Goal: Entertainment & Leisure: Consume media (video, audio)

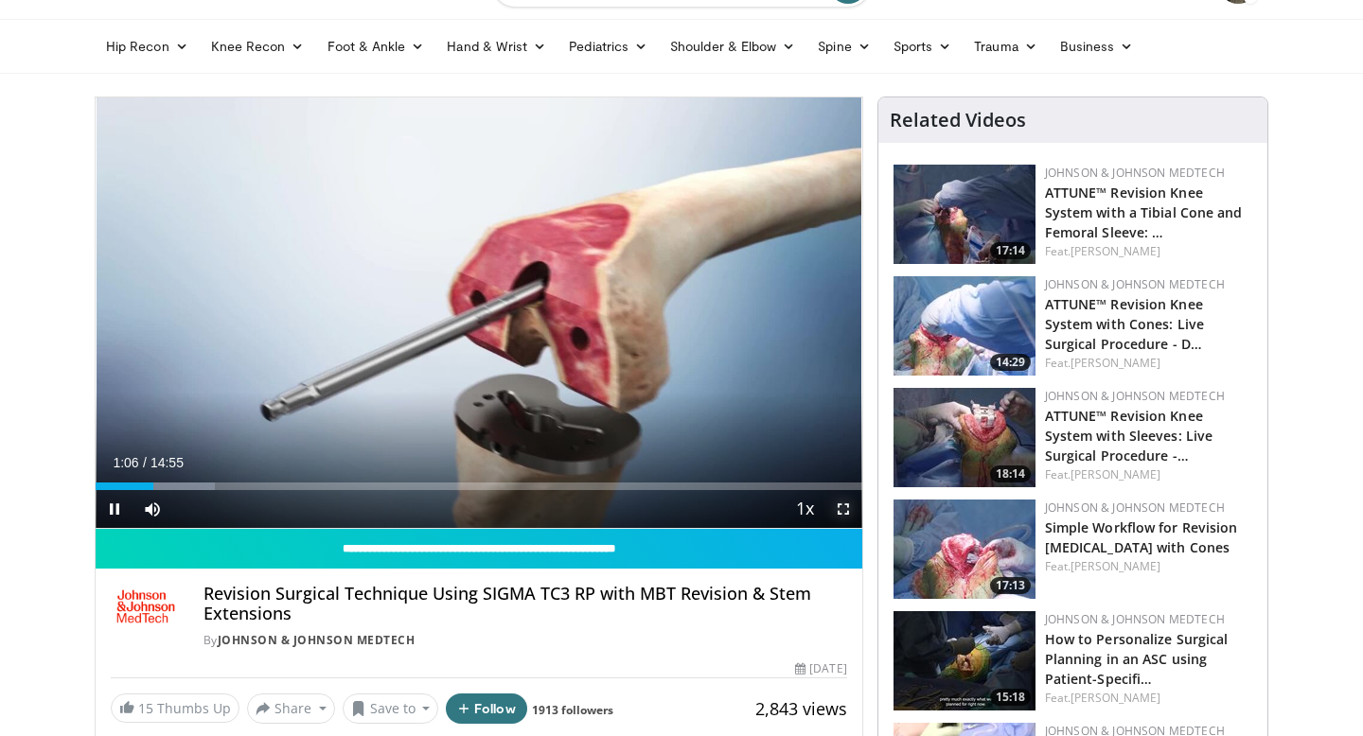
click at [842, 509] on span "Video Player" at bounding box center [844, 509] width 38 height 38
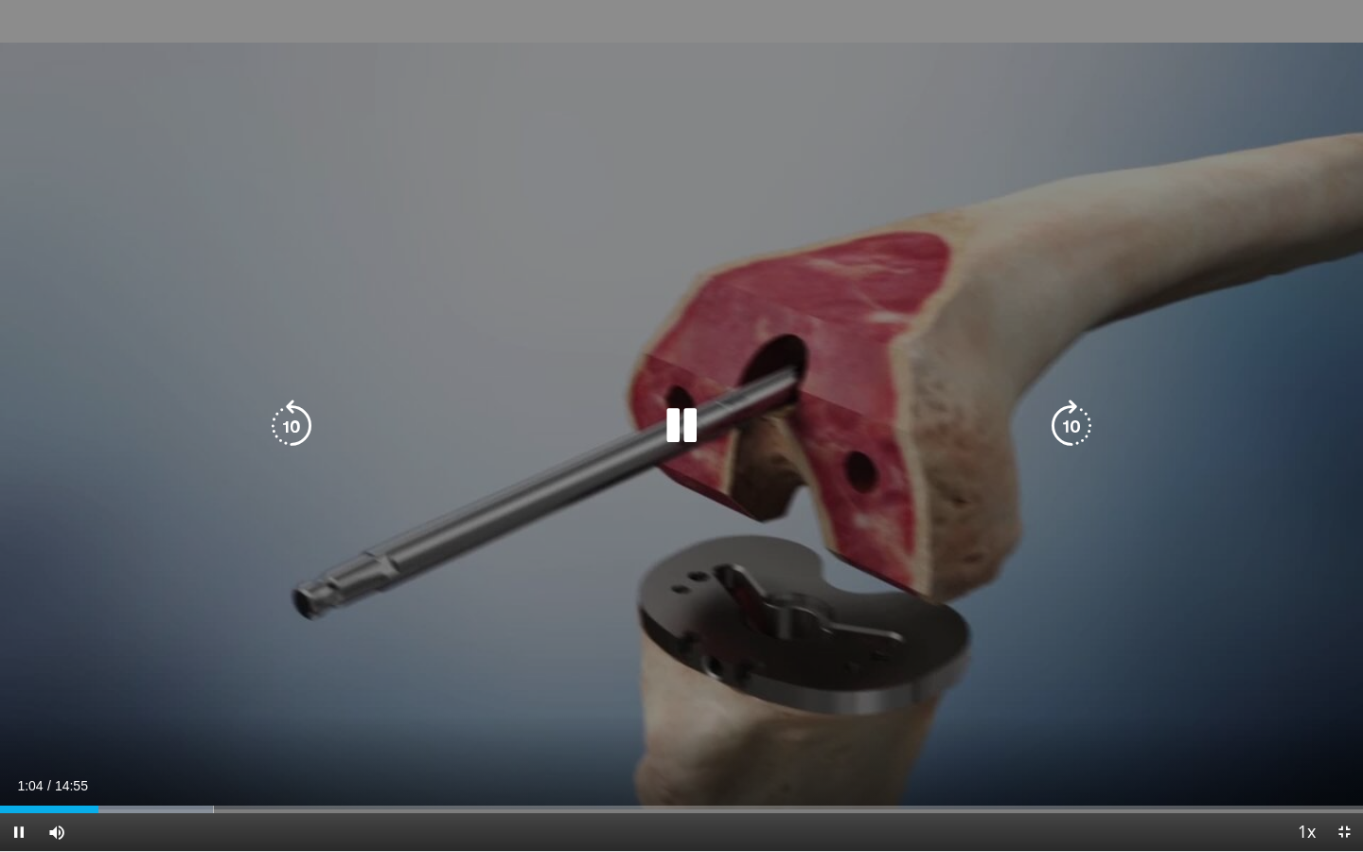
click at [685, 434] on icon "Video Player" at bounding box center [681, 425] width 53 height 53
click at [682, 419] on icon "Video Player" at bounding box center [681, 425] width 53 height 53
click at [683, 432] on icon "Video Player" at bounding box center [681, 425] width 53 height 53
click at [817, 294] on div "30 seconds Tap to unmute" at bounding box center [681, 425] width 1363 height 851
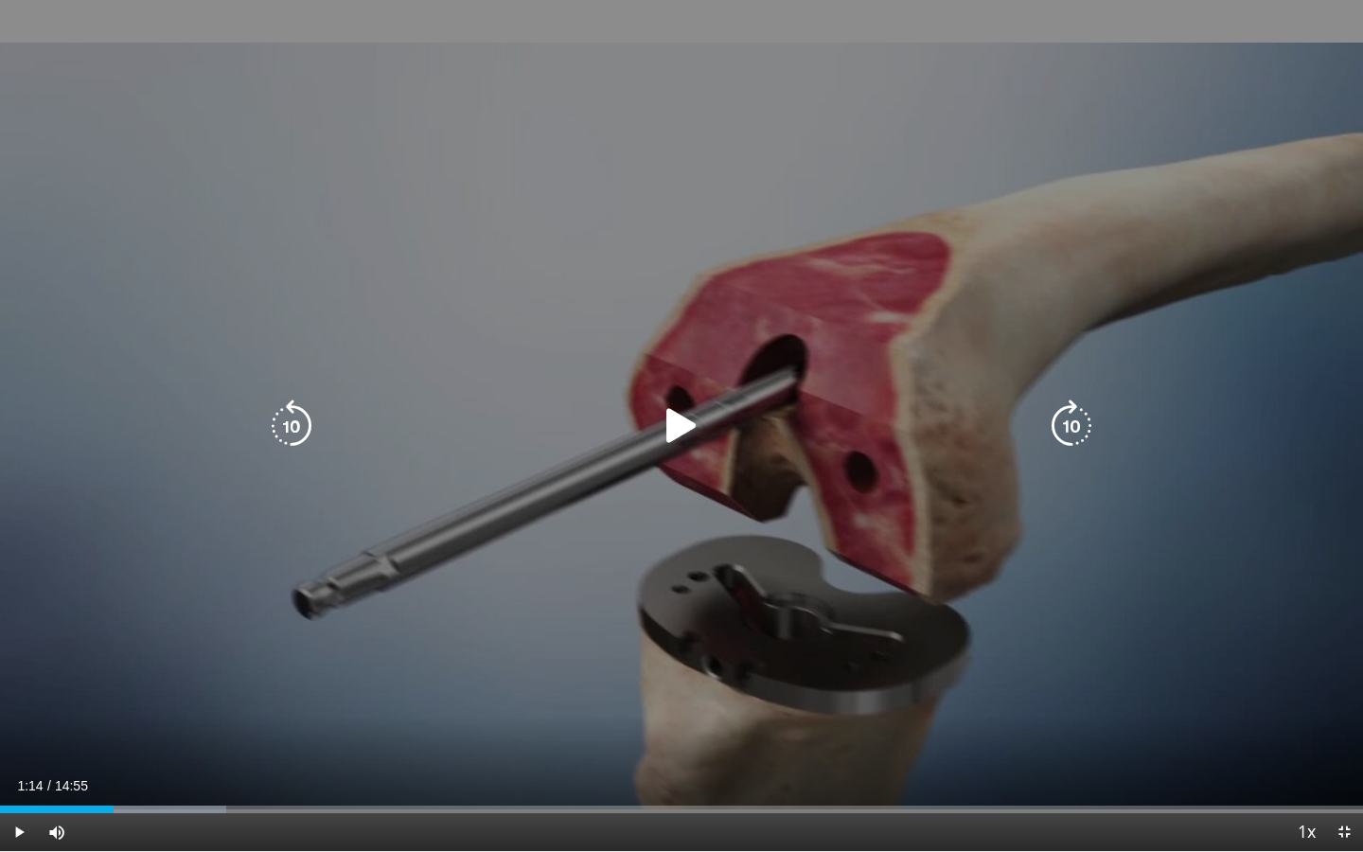
click at [817, 294] on div "30 seconds Tap to unmute" at bounding box center [681, 425] width 1363 height 851
click at [1037, 372] on div "10 seconds Tap to unmute" at bounding box center [681, 425] width 1363 height 851
click at [685, 412] on icon "Video Player" at bounding box center [681, 425] width 53 height 53
click at [610, 485] on div "20 seconds Tap to unmute" at bounding box center [681, 425] width 1363 height 851
click at [684, 424] on icon "Video Player" at bounding box center [681, 425] width 53 height 53
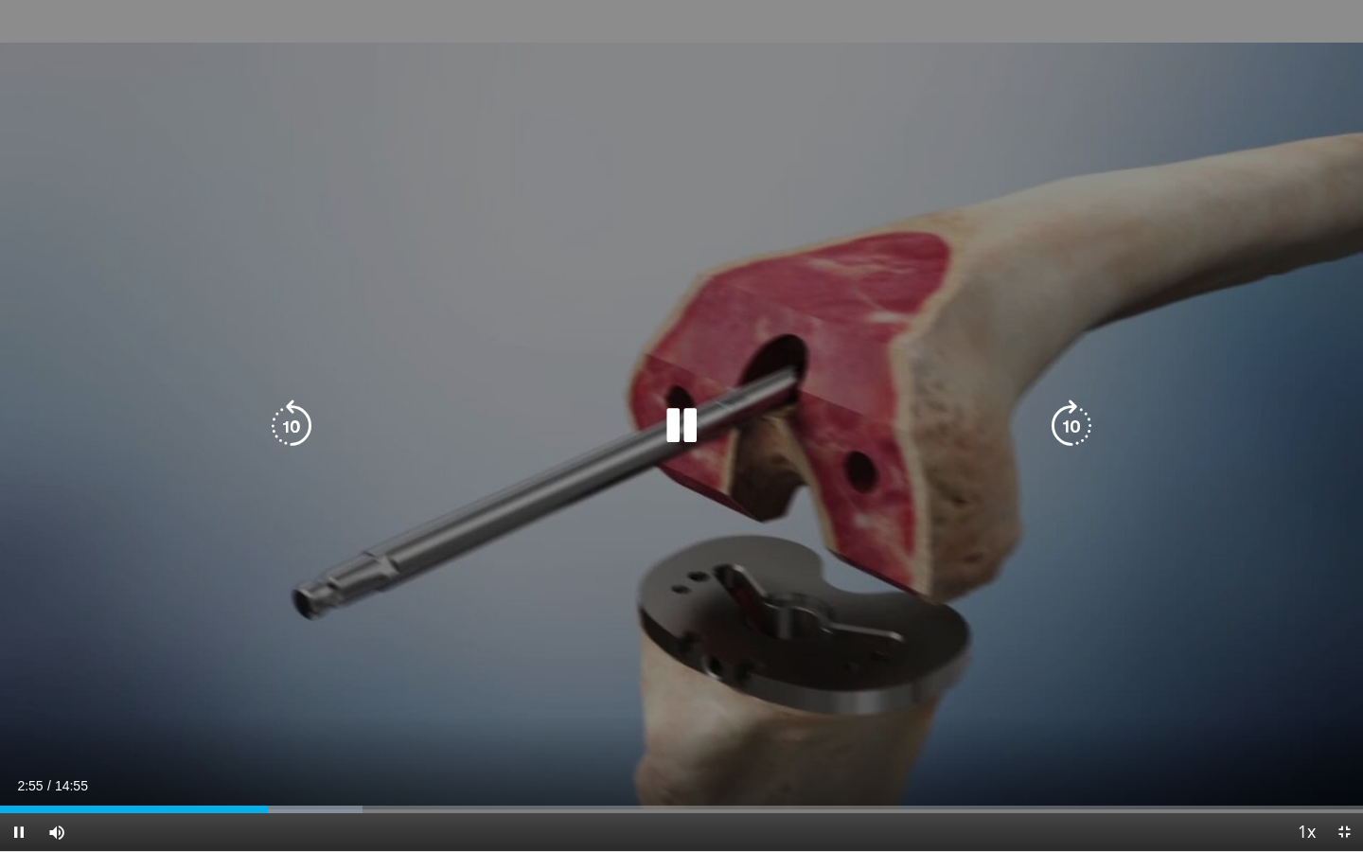
click at [685, 436] on icon "Video Player" at bounding box center [681, 425] width 53 height 53
click at [703, 350] on div "10 seconds Tap to unmute" at bounding box center [681, 425] width 1363 height 851
click at [1048, 303] on div "20 seconds Tap to unmute" at bounding box center [681, 425] width 1363 height 851
click at [991, 285] on div "20 seconds Tap to unmute" at bounding box center [681, 425] width 1363 height 851
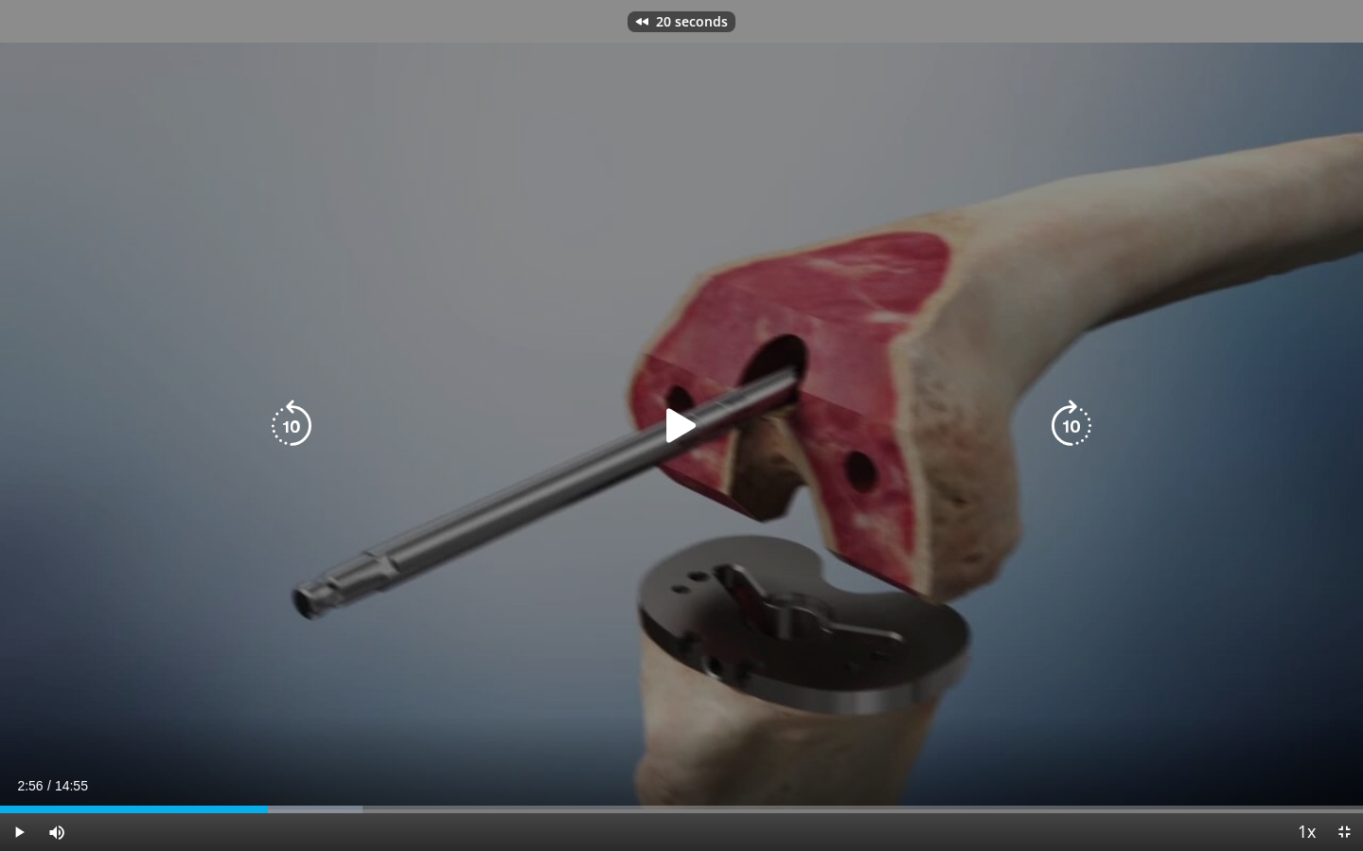
click at [947, 277] on div "20 seconds Tap to unmute" at bounding box center [681, 425] width 1363 height 851
click at [703, 429] on icon "Video Player" at bounding box center [681, 425] width 53 height 53
click at [672, 417] on icon "Video Player" at bounding box center [681, 425] width 53 height 53
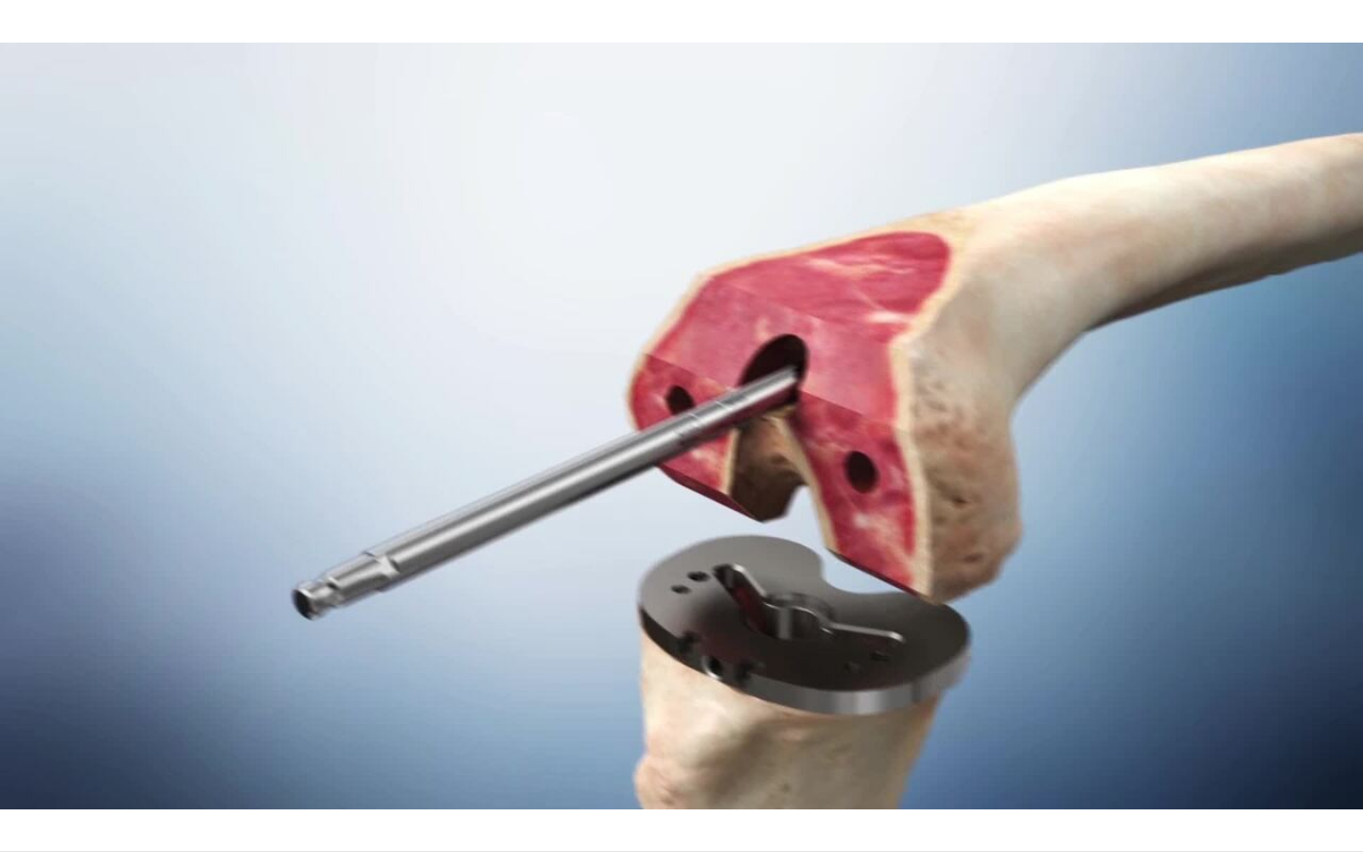
click at [1000, 736] on video-js "**********" at bounding box center [681, 426] width 1363 height 852
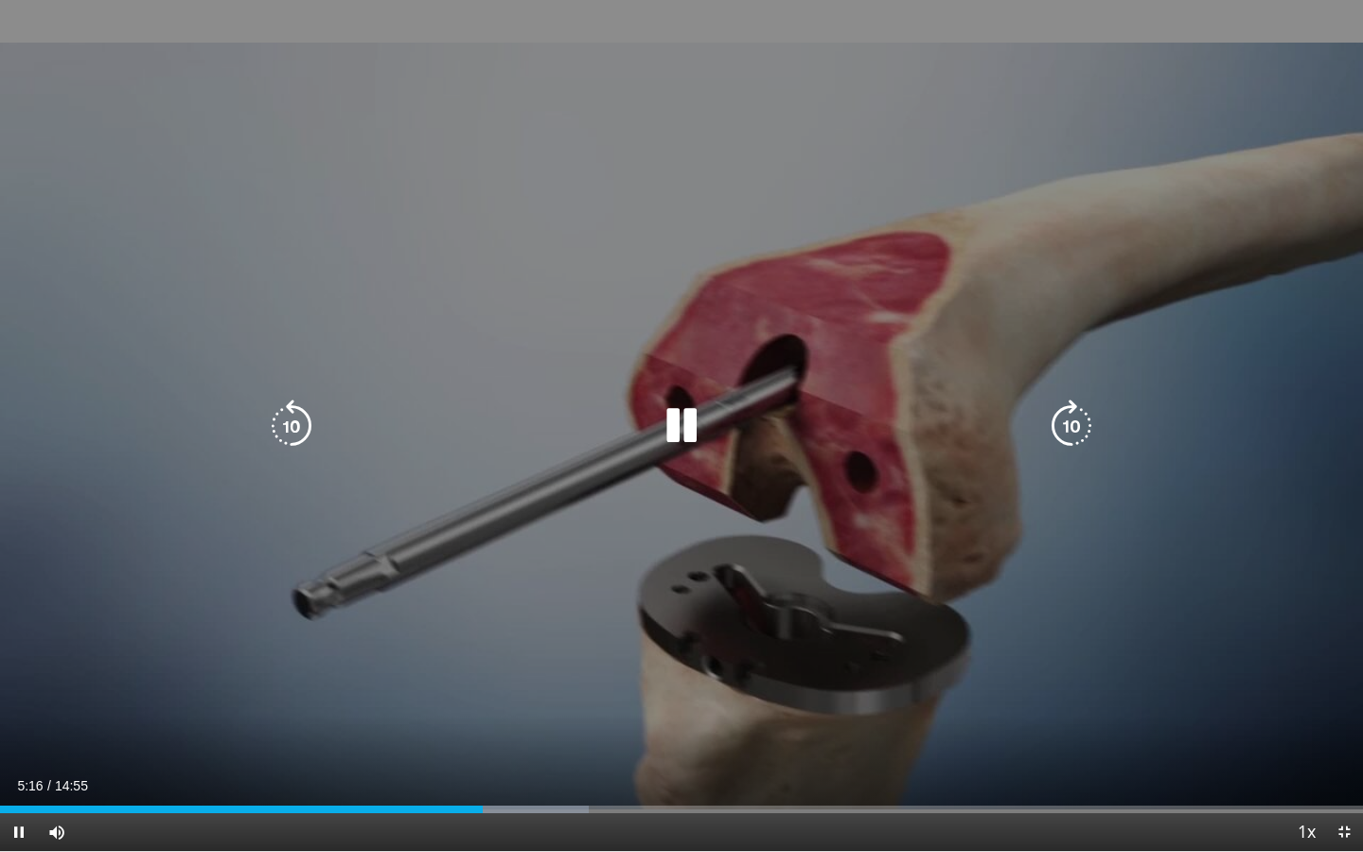
click at [1016, 147] on div "10 seconds Tap to unmute" at bounding box center [681, 425] width 1363 height 851
click at [936, 275] on div "10 seconds Tap to unmute" at bounding box center [681, 425] width 1363 height 851
click at [805, 323] on div "10 seconds Tap to unmute" at bounding box center [681, 425] width 1363 height 851
click at [677, 431] on icon "Video Player" at bounding box center [681, 425] width 53 height 53
click at [678, 434] on icon "Video Player" at bounding box center [681, 425] width 53 height 53
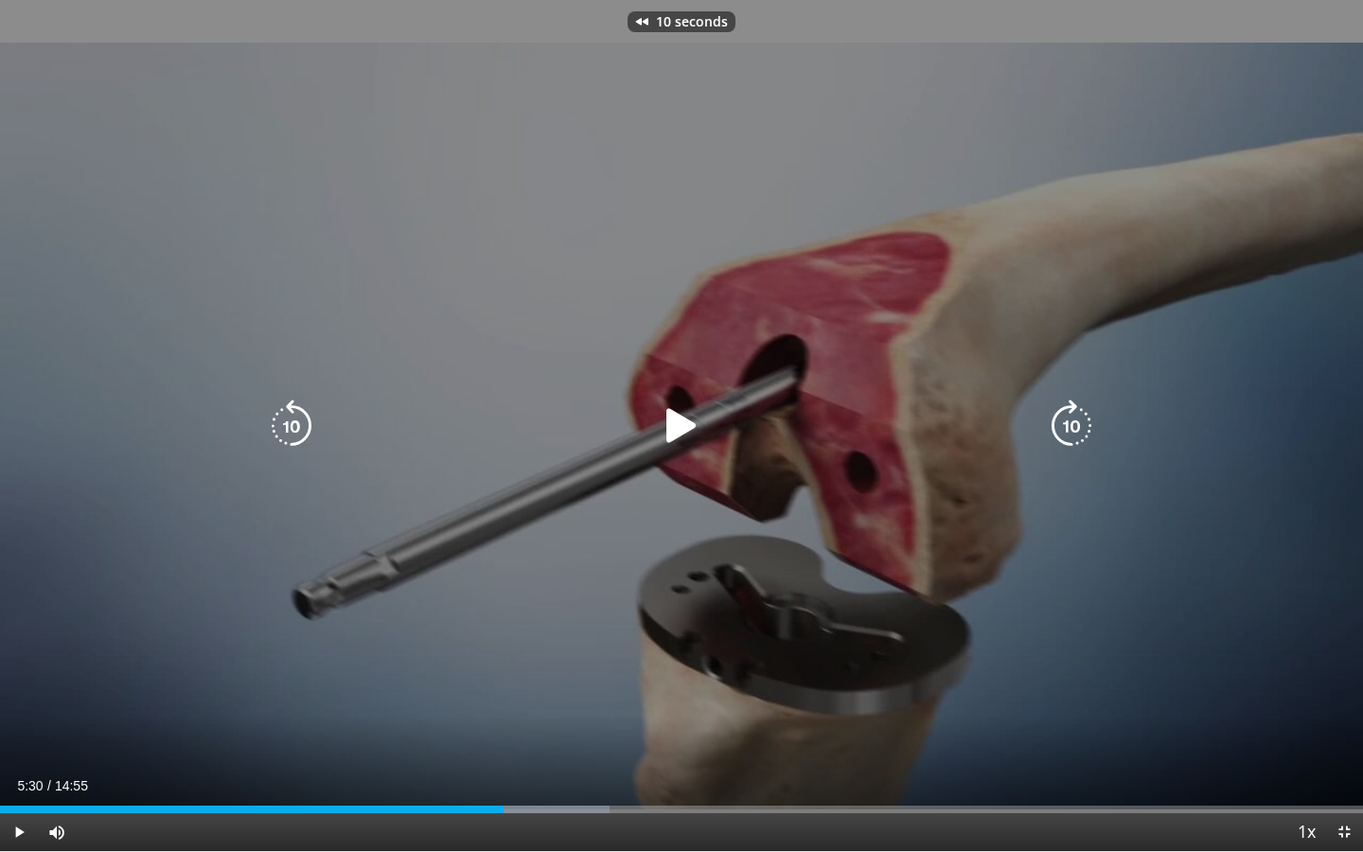
click at [678, 434] on icon "Video Player" at bounding box center [681, 425] width 53 height 53
click at [866, 266] on div "10 seconds Tap to unmute" at bounding box center [681, 425] width 1363 height 851
click at [838, 308] on div "10 seconds Tap to unmute" at bounding box center [681, 425] width 1363 height 851
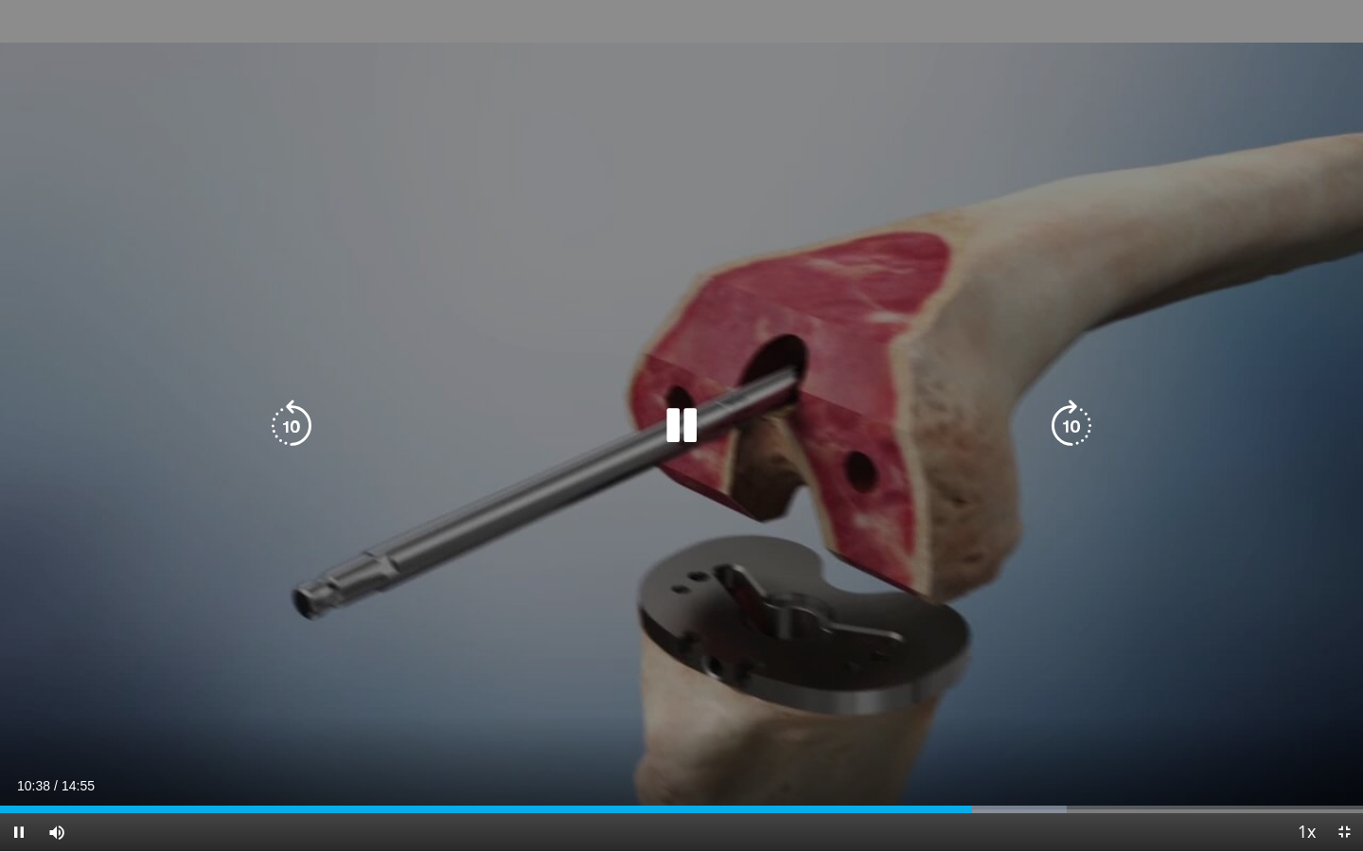
click at [718, 333] on div "10 seconds Tap to unmute" at bounding box center [681, 425] width 1363 height 851
click at [694, 307] on div "10 seconds Tap to unmute" at bounding box center [681, 425] width 1363 height 851
click at [734, 170] on div "10 seconds Tap to unmute" at bounding box center [681, 425] width 1363 height 851
click at [720, 233] on div "10 seconds Tap to unmute" at bounding box center [681, 425] width 1363 height 851
click at [611, 311] on div "10 seconds Tap to unmute" at bounding box center [681, 425] width 1363 height 851
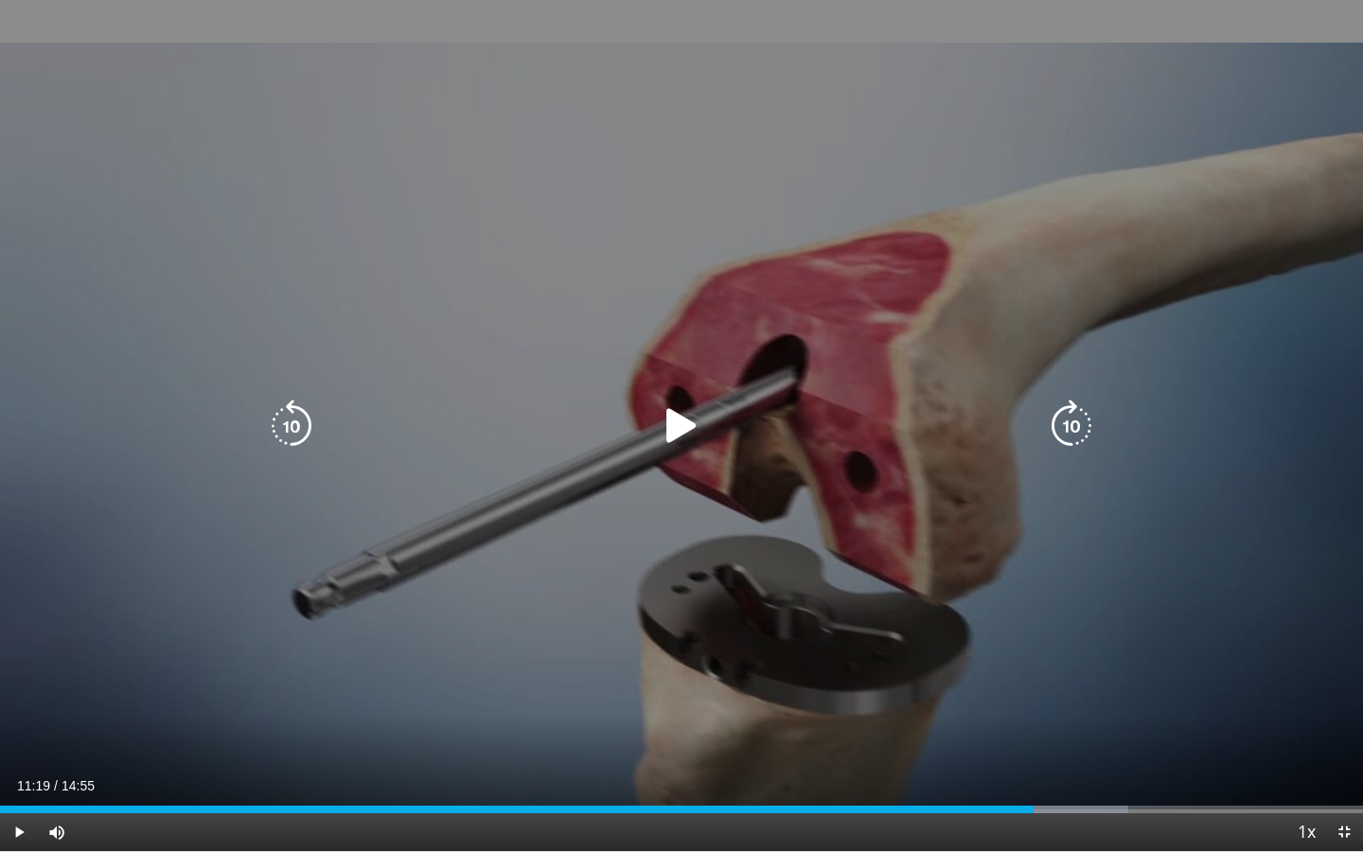
click at [575, 264] on div "10 seconds Tap to unmute" at bounding box center [681, 425] width 1363 height 851
click at [515, 197] on div "10 seconds Tap to unmute" at bounding box center [681, 425] width 1363 height 851
click at [699, 317] on div "10 seconds Tap to unmute" at bounding box center [681, 425] width 1363 height 851
click at [764, 180] on div "10 seconds Tap to unmute" at bounding box center [681, 425] width 1363 height 851
click at [667, 381] on div "10 seconds Tap to unmute" at bounding box center [681, 425] width 1363 height 851
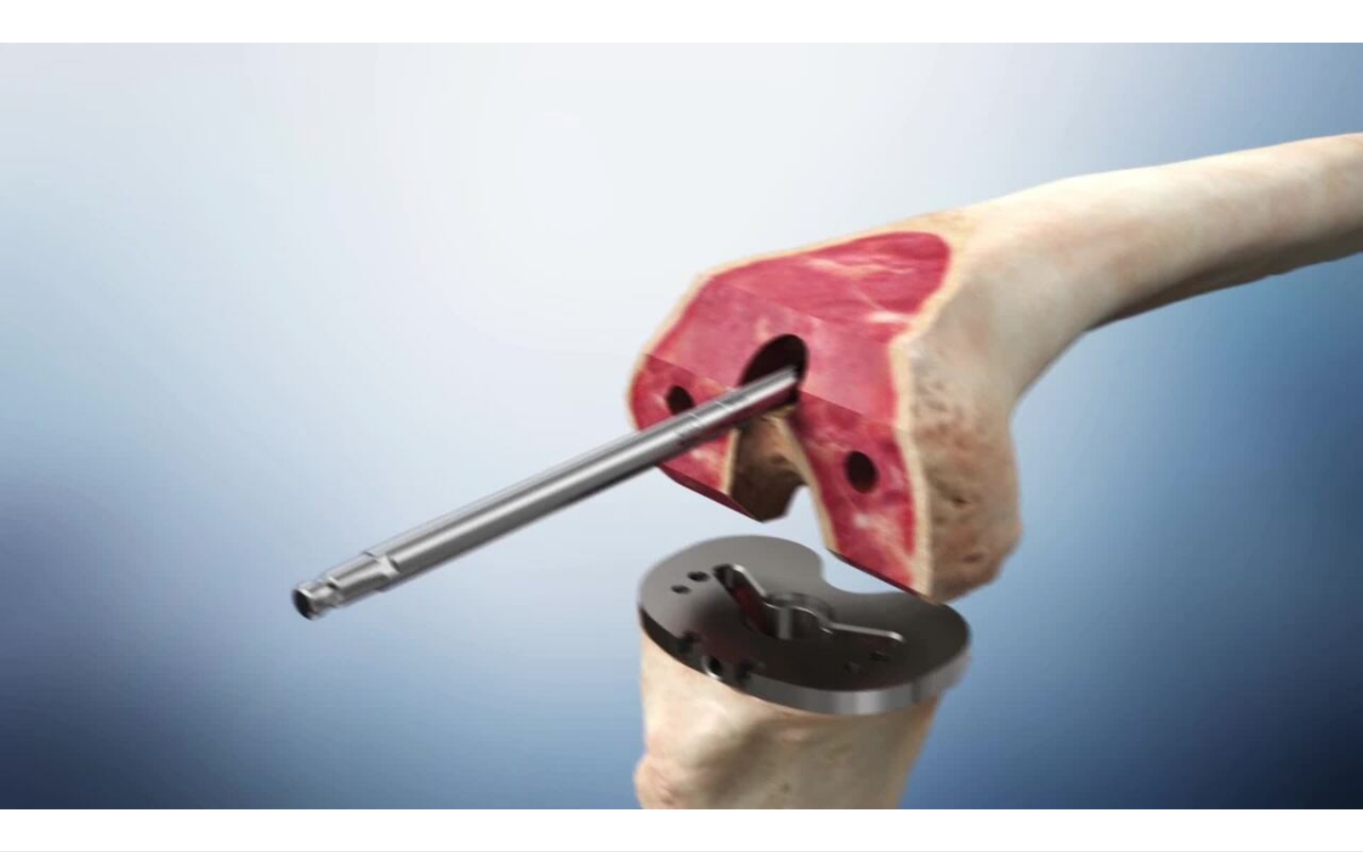
click at [667, 381] on div "20 seconds Tap to unmute" at bounding box center [681, 425] width 1363 height 851
